Goal: Obtain resource: Obtain resource

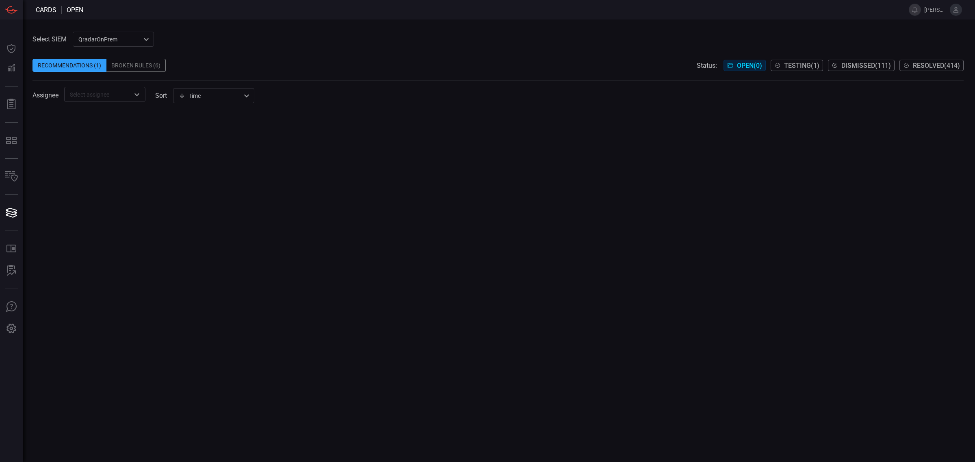
click at [88, 39] on div "QradarOnPrem 5aadb41e-e732-4a7a-884f-5c29e918b1b8 ​" at bounding box center [113, 39] width 81 height 15
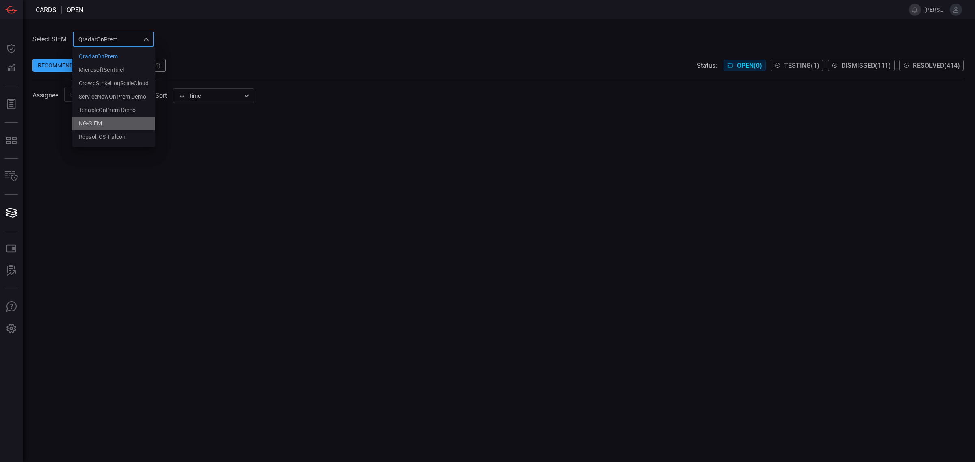
click at [97, 127] on div "NG-SIEM" at bounding box center [90, 123] width 23 height 9
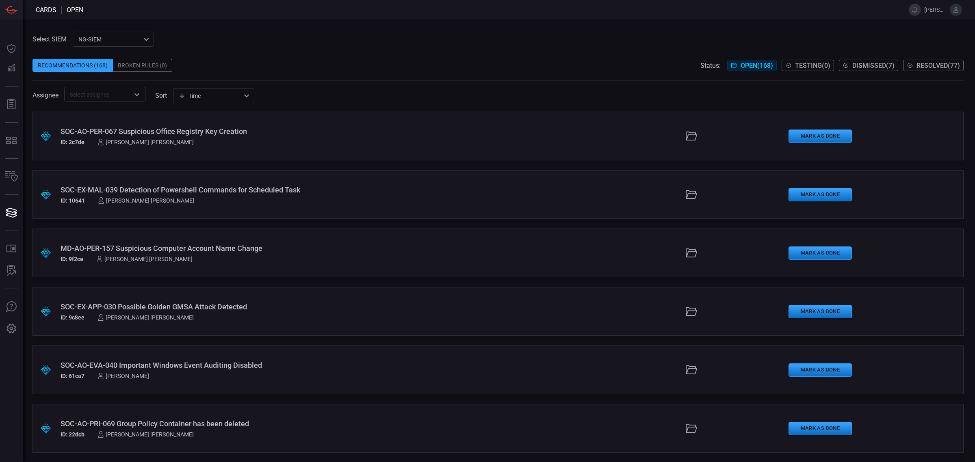
scroll to position [3938, 0]
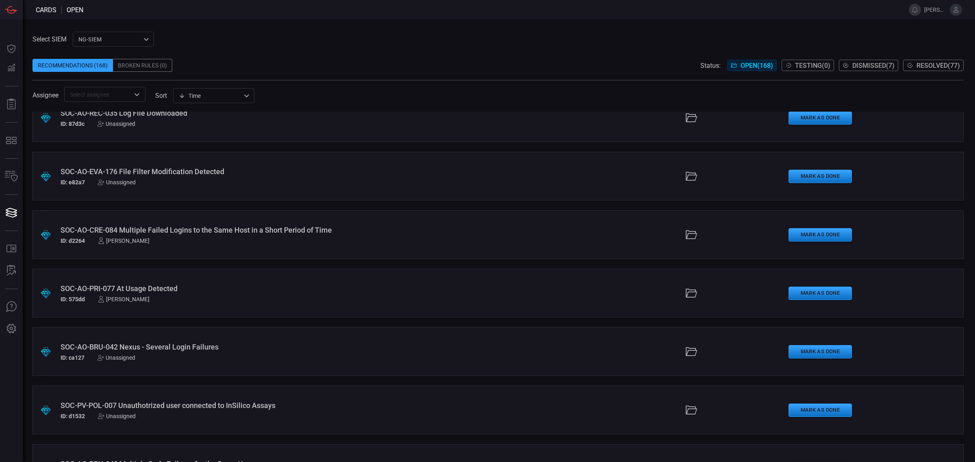
click at [156, 279] on div ".suggested_cards_icon{fill:url(#suggested_cards_icon);} SOC-AO-PRI-077 At Usage…" at bounding box center [497, 293] width 931 height 49
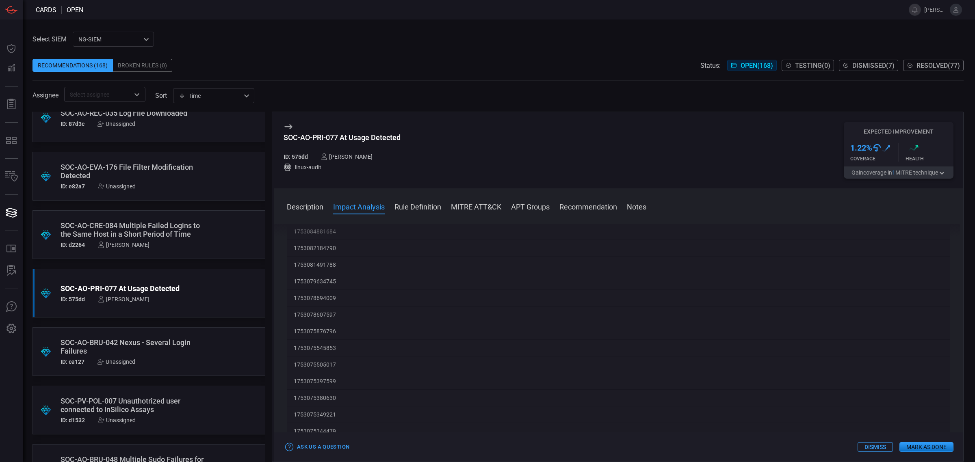
scroll to position [305, 0]
click at [422, 215] on span at bounding box center [618, 217] width 689 height 13
click at [419, 208] on button "Rule Definition" at bounding box center [417, 206] width 47 height 10
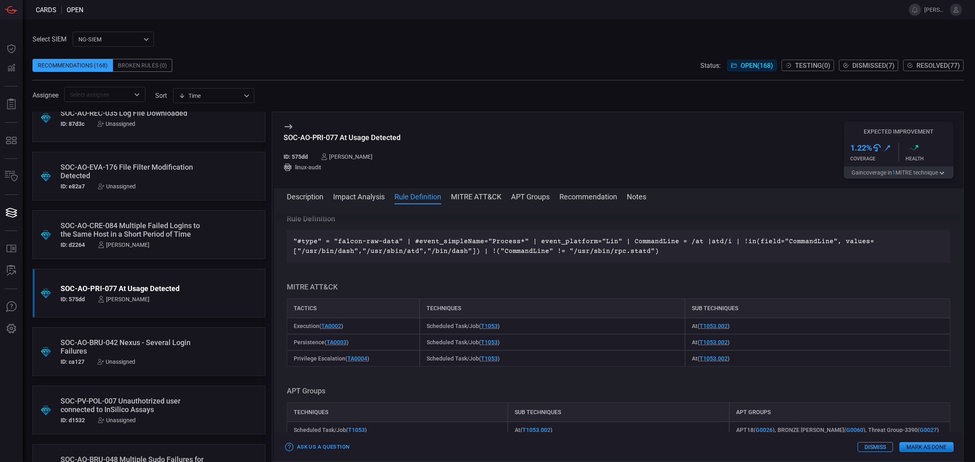
scroll to position [1881, 0]
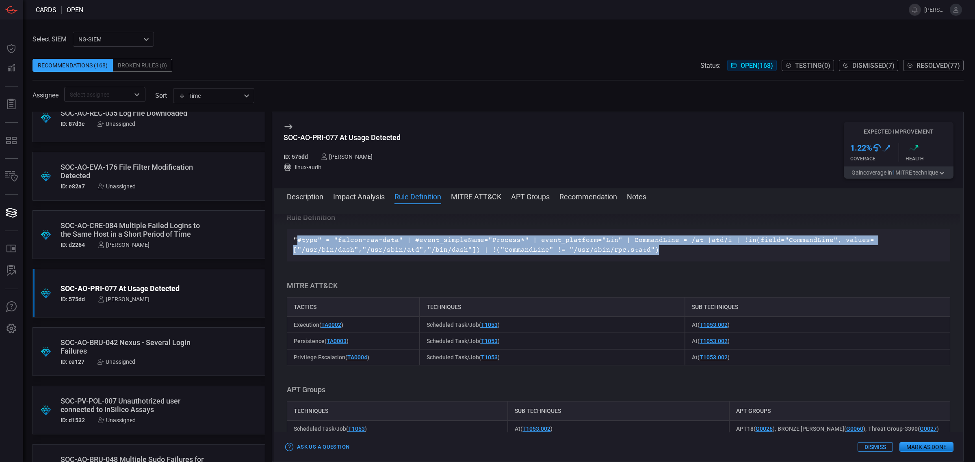
drag, startPoint x: 659, startPoint y: 261, endPoint x: 297, endPoint y: 247, distance: 362.2
click at [297, 247] on p ""#type" = "falcon-raw-data" | #event_simpleName="Process*" | event_platform="Li…" at bounding box center [618, 245] width 650 height 19
copy p "#type" = "falcon-raw-data" | #event_simpleName="Process*" | event_platform="Lin…"
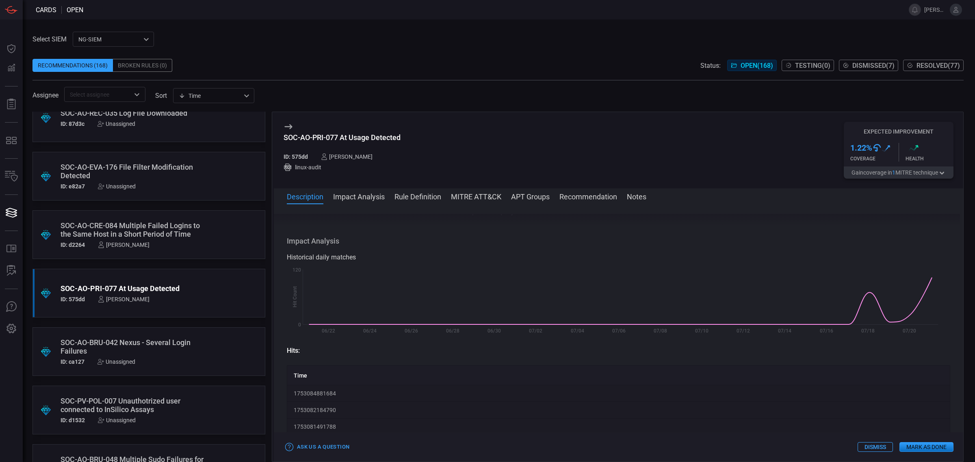
scroll to position [0, 0]
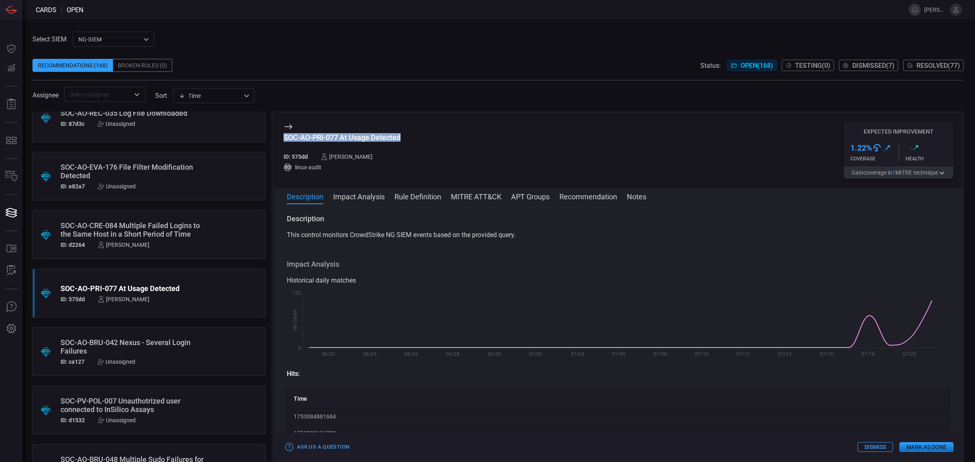
drag, startPoint x: 373, startPoint y: 141, endPoint x: 283, endPoint y: 135, distance: 90.0
click at [283, 135] on div "SOC-AO-PRI-077 At Usage Detected ID: 575dd ivan pereira linux-audit Expected Im…" at bounding box center [618, 150] width 689 height 76
copy div "SOC-AO-PRI-077 At Usage Detected"
